Goal: Check status

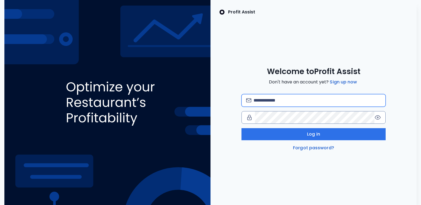
click at [274, 102] on input "email" at bounding box center [317, 100] width 128 height 12
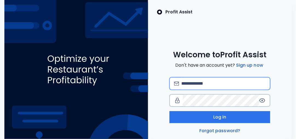
type input "**********"
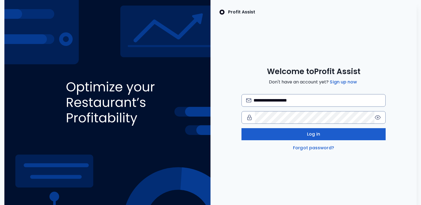
click at [291, 133] on button "Log in" at bounding box center [313, 134] width 144 height 12
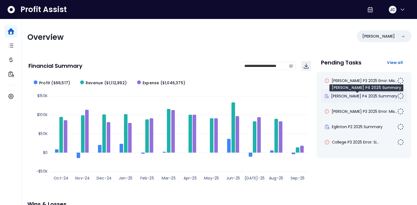
click at [342, 93] on span "[PERSON_NAME] P4 2025 Summary" at bounding box center [364, 95] width 66 height 5
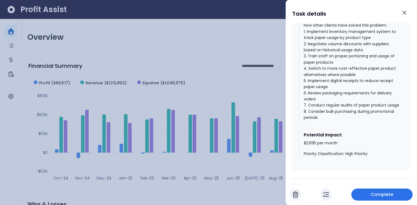
scroll to position [323, 0]
drag, startPoint x: 303, startPoint y: 144, endPoint x: 338, endPoint y: 144, distance: 35.9
click at [338, 144] on div "Potential Impact: $2,695 per month Priority Classification: High Priority" at bounding box center [351, 143] width 105 height 31
click at [405, 11] on icon "Close" at bounding box center [404, 12] width 7 height 7
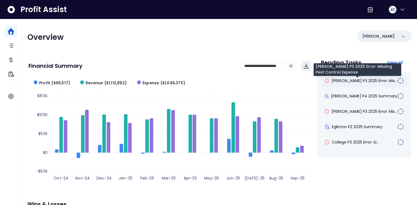
click at [341, 81] on span "[PERSON_NAME] P3 2025 Error: Mis..." at bounding box center [365, 80] width 66 height 5
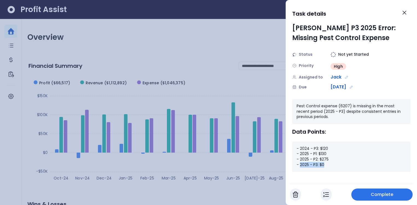
drag, startPoint x: 328, startPoint y: 162, endPoint x: 300, endPoint y: 165, distance: 27.5
click at [300, 165] on div "- 2024 - P3: $120 - 2025 - P1: $130 - 2025 - P2: $275 - 2025 - P3: $0" at bounding box center [351, 156] width 118 height 30
click at [407, 13] on icon "Close" at bounding box center [404, 12] width 7 height 7
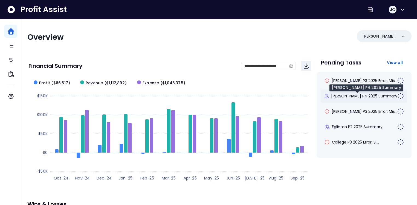
click at [346, 95] on span "[PERSON_NAME] P4 2025 Summary" at bounding box center [364, 95] width 66 height 5
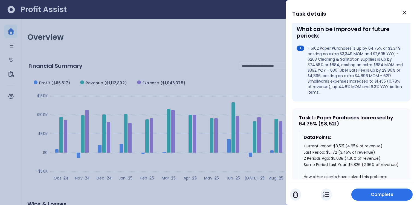
scroll to position [209, 0]
